Goal: Check status

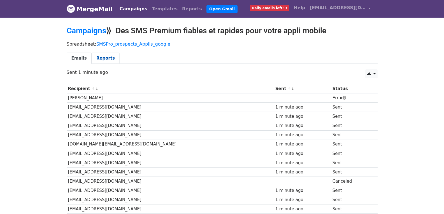
click at [94, 55] on link "Reports" at bounding box center [106, 58] width 28 height 11
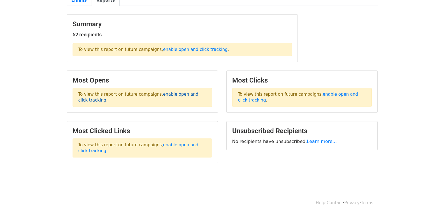
scroll to position [58, 0]
